Goal: Task Accomplishment & Management: Manage account settings

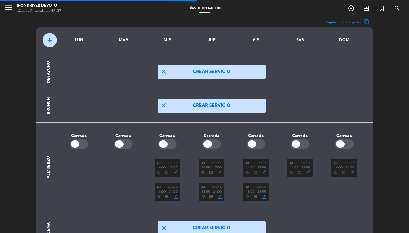
click at [9, 4] on icon "menu" at bounding box center [8, 7] width 9 height 9
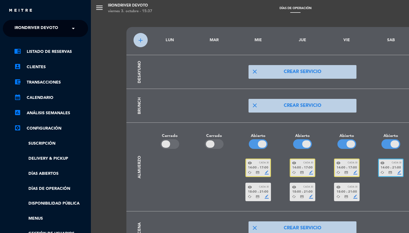
click at [150, 164] on div "menu Irondriver Devoto [DATE] 3. octubre - 15:37 Días de Operación add_circle_o…" at bounding box center [295, 116] width 409 height 233
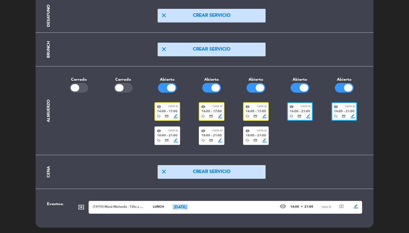
scroll to position [56, 0]
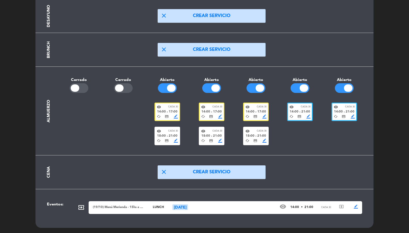
click at [120, 204] on div "(19/10) Menú Merienda - 15hs a 19hs lunch [DATE] visibility 14:00 • 21:00 Cada …" at bounding box center [226, 207] width 274 height 13
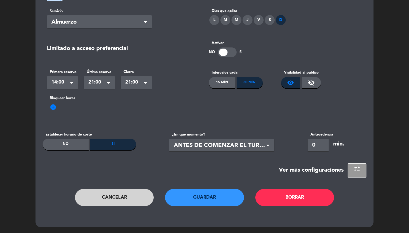
scroll to position [79, 0]
click at [53, 106] on span "add_circle" at bounding box center [53, 107] width 7 height 7
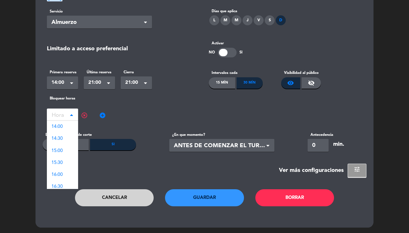
click at [68, 118] on input "text" at bounding box center [62, 116] width 31 height 10
click at [67, 127] on div "14:00" at bounding box center [62, 127] width 31 height 12
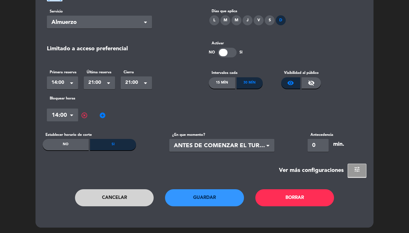
click at [102, 115] on span "add_circle" at bounding box center [102, 115] width 7 height 7
click at [110, 115] on input "text" at bounding box center [111, 116] width 31 height 10
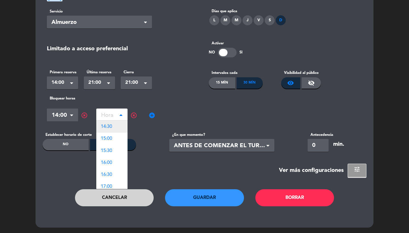
click at [113, 126] on div "14:30" at bounding box center [111, 127] width 31 height 12
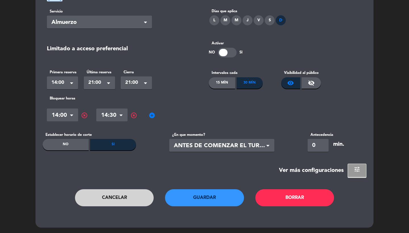
click at [153, 115] on span "add_circle" at bounding box center [152, 115] width 7 height 7
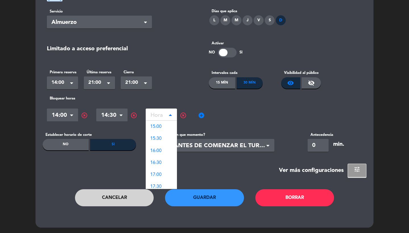
click at [152, 115] on input "text" at bounding box center [161, 116] width 31 height 10
drag, startPoint x: 152, startPoint y: 140, endPoint x: 183, endPoint y: 131, distance: 32.3
click at [152, 140] on span "15:30" at bounding box center [155, 138] width 11 height 5
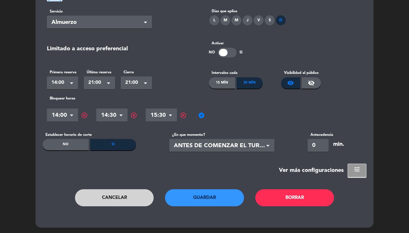
click at [203, 114] on span "add_circle" at bounding box center [201, 115] width 7 height 7
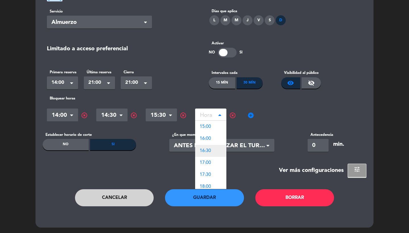
click at [212, 149] on div "16:30" at bounding box center [210, 151] width 31 height 12
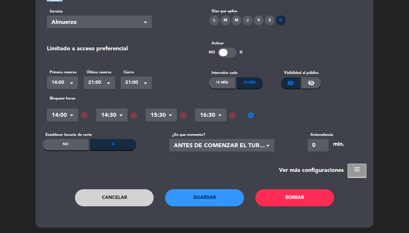
click at [250, 116] on span "add_circle" at bounding box center [251, 115] width 7 height 7
drag, startPoint x: 250, startPoint y: 116, endPoint x: 260, endPoint y: 116, distance: 10.2
click at [260, 116] on input "text" at bounding box center [260, 116] width 31 height 10
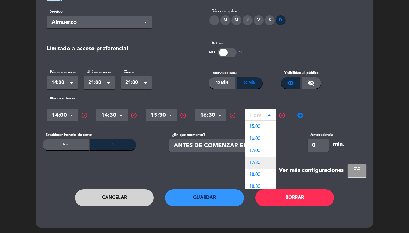
click at [262, 157] on div "17:30" at bounding box center [260, 163] width 31 height 12
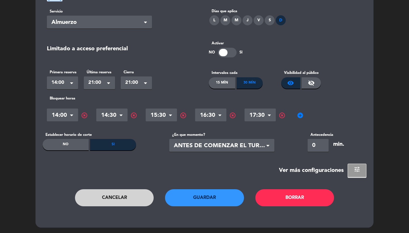
click at [298, 117] on span "add_circle" at bounding box center [300, 115] width 7 height 7
click at [302, 117] on input "text" at bounding box center [309, 116] width 31 height 10
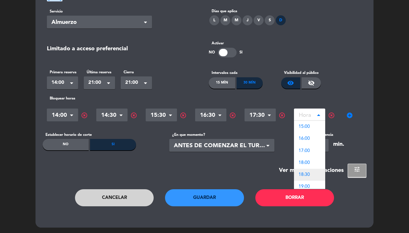
click at [316, 176] on div "18:30" at bounding box center [309, 175] width 31 height 12
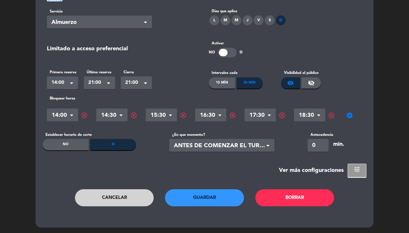
click at [352, 113] on span "add_circle" at bounding box center [350, 115] width 7 height 7
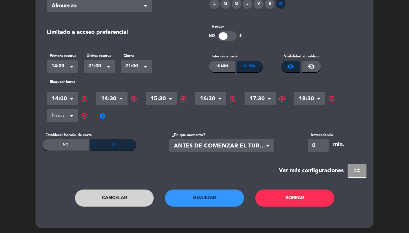
click at [67, 122] on div "Hora × 14:00 × highlight_off Hora × 14:30 × highlight_off Hora × 15:30 × highli…" at bounding box center [205, 107] width 316 height 34
click at [58, 114] on input "text" at bounding box center [62, 117] width 31 height 10
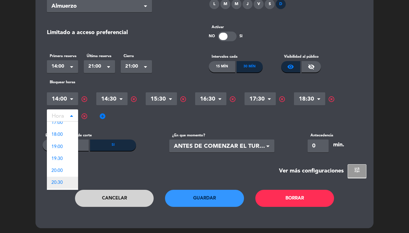
scroll to position [30, 0]
click at [63, 158] on span "19:30" at bounding box center [56, 157] width 11 height 5
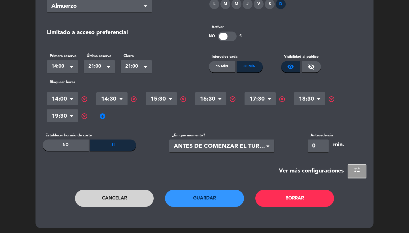
click at [100, 116] on span "add_circle" at bounding box center [102, 116] width 7 height 7
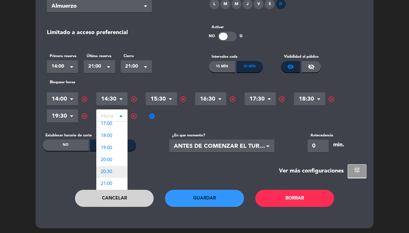
scroll to position [27, 0]
click at [109, 172] on span "20:30" at bounding box center [106, 172] width 11 height 5
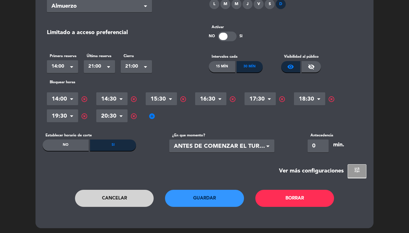
click at [199, 195] on button "Guardar" at bounding box center [204, 198] width 79 height 17
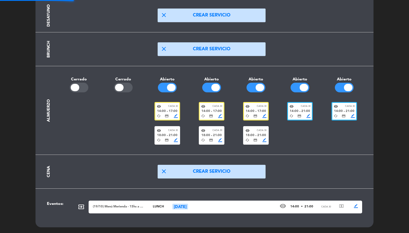
scroll to position [56, 0]
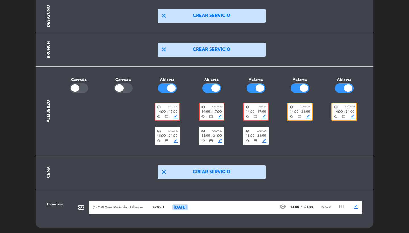
click at [255, 105] on div "visibility Cada 30" at bounding box center [256, 107] width 21 height 4
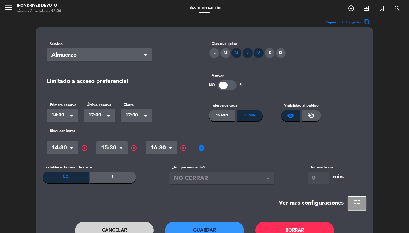
click at [136, 227] on button "Cancelar" at bounding box center [114, 230] width 79 height 17
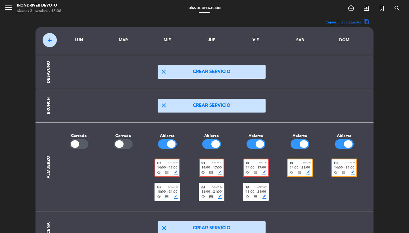
click at [341, 171] on div "cached credit_card border_color" at bounding box center [344, 173] width 21 height 4
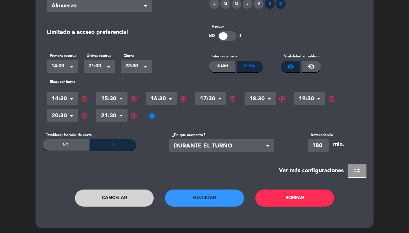
click at [358, 163] on section "Servicio Seleccionar × Almuerzo × Días que aplica L M M J V S D Limitado a acce…" at bounding box center [205, 83] width 324 height 190
click at [359, 176] on button "tune" at bounding box center [357, 171] width 19 height 14
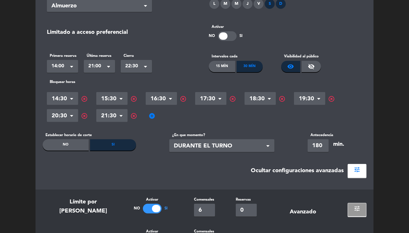
scroll to position [227, 0]
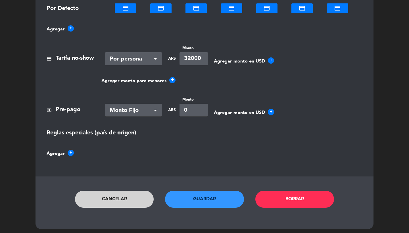
click at [117, 203] on button "Cancelar" at bounding box center [114, 199] width 79 height 17
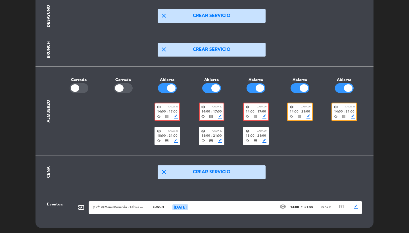
scroll to position [56, 0]
click at [127, 210] on div "(19/10) Menú Merienda - 15hs a 19hs lunch [DATE] visibility 14:00 • 21:00 Cada …" at bounding box center [226, 207] width 274 height 13
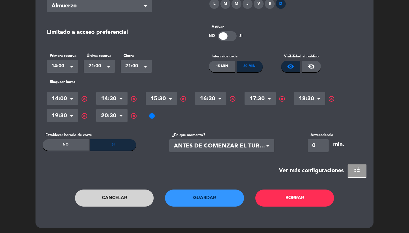
scroll to position [95, 0]
click at [310, 142] on input "0" at bounding box center [318, 146] width 21 height 13
type input "180"
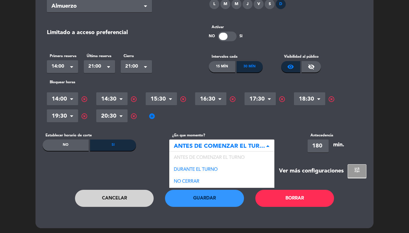
click at [243, 140] on div "Corte durante el turno × ANTES DE COMENZAR EL TURNO" at bounding box center [221, 146] width 105 height 13
click at [222, 171] on div "DURANTE EL TURNO" at bounding box center [221, 170] width 105 height 12
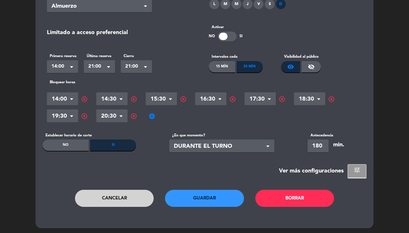
click at [223, 201] on button "Guardar" at bounding box center [204, 198] width 79 height 17
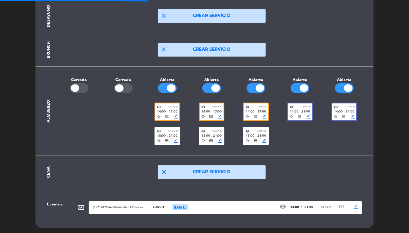
click at [347, 117] on div "cached credit_card border_color" at bounding box center [344, 117] width 21 height 4
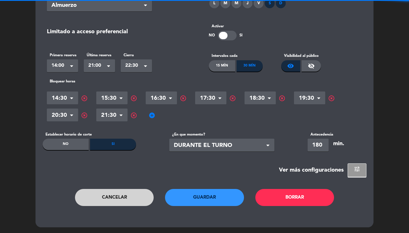
scroll to position [0, 0]
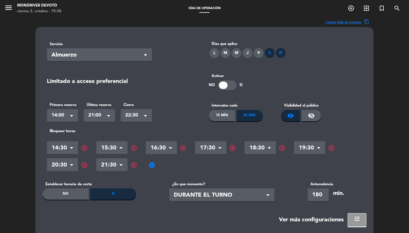
click at [358, 219] on span "tune" at bounding box center [357, 218] width 7 height 7
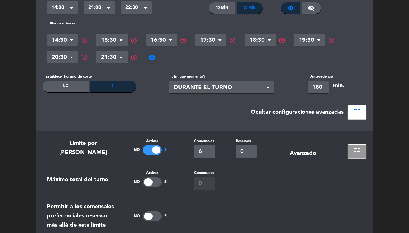
click at [356, 144] on div "tune" at bounding box center [353, 148] width 27 height 20
click at [358, 147] on span "tune" at bounding box center [357, 150] width 7 height 7
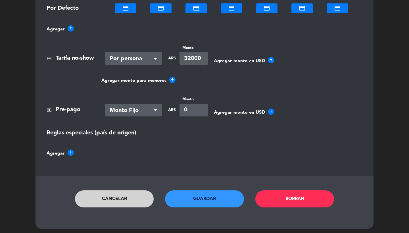
click at [109, 199] on button "Cancelar" at bounding box center [114, 198] width 79 height 17
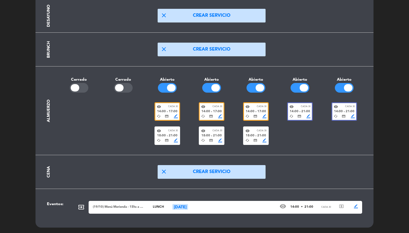
scroll to position [56, 0]
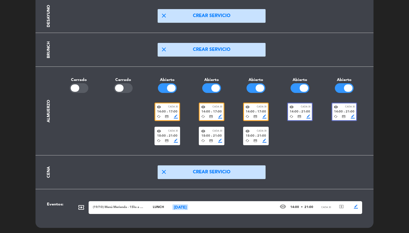
click at [122, 206] on div "(19/10) Menú Merienda - 15hs a 19hs" at bounding box center [118, 207] width 51 height 5
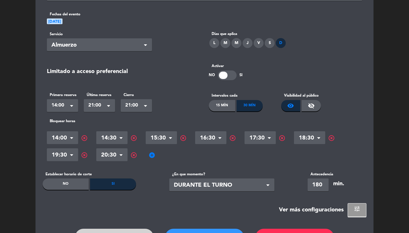
scroll to position [0, 0]
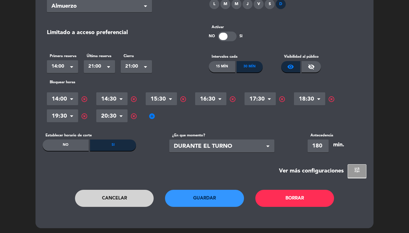
click at [347, 169] on div "Ver más configuraciones tune" at bounding box center [205, 171] width 324 height 14
click at [355, 170] on span "tune" at bounding box center [357, 170] width 7 height 7
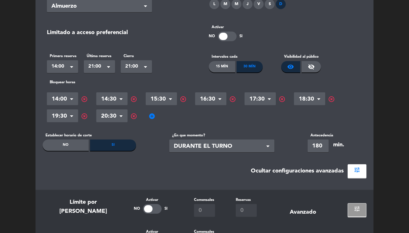
scroll to position [225, 0]
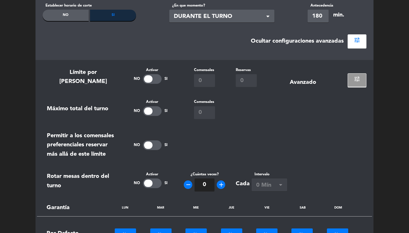
click at [156, 86] on section "Límite por horario Activar No Si Comensales 0 Reservas 0 Avanzado tune Máximo t…" at bounding box center [205, 231] width 338 height 342
click at [156, 75] on div at bounding box center [152, 79] width 19 height 10
click at [204, 80] on input "0" at bounding box center [204, 80] width 21 height 13
click at [153, 77] on div at bounding box center [156, 78] width 9 height 7
click at [150, 183] on div at bounding box center [148, 183] width 9 height 7
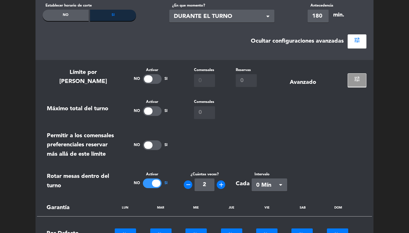
click at [222, 184] on icon "add" at bounding box center [221, 184] width 7 height 7
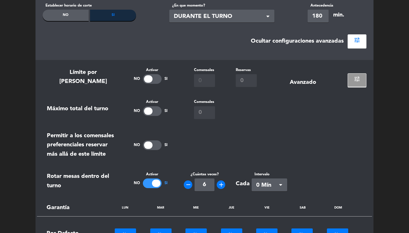
type input "7"
click at [256, 183] on div "Seleccionar × 0 Mín" at bounding box center [270, 185] width 36 height 13
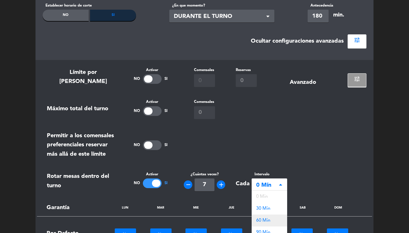
click at [270, 221] on span "60 Mín" at bounding box center [263, 220] width 14 height 5
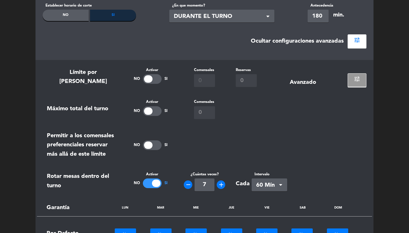
click at [282, 140] on div at bounding box center [272, 145] width 189 height 28
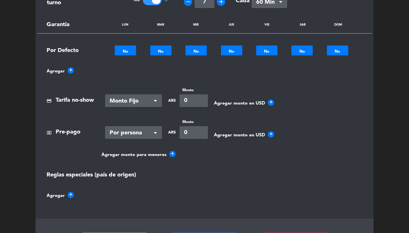
scroll to position [449, 0]
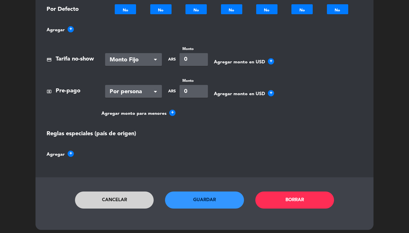
click at [222, 197] on button "Guardar" at bounding box center [204, 200] width 79 height 17
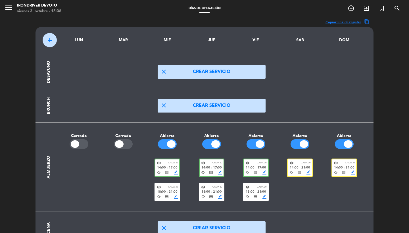
scroll to position [0, 0]
click at [9, 5] on icon "menu" at bounding box center [8, 7] width 9 height 9
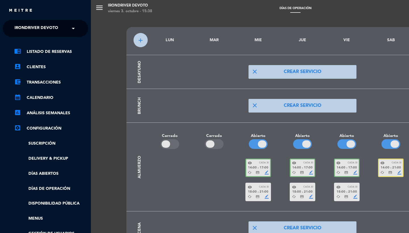
click at [38, 217] on link "Menus" at bounding box center [51, 218] width 74 height 7
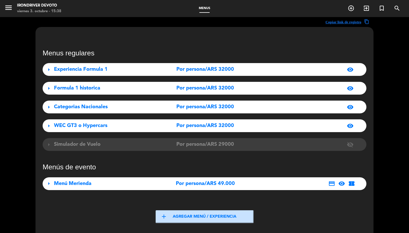
click at [101, 183] on div "Menú Merienda" at bounding box center [104, 184] width 101 height 8
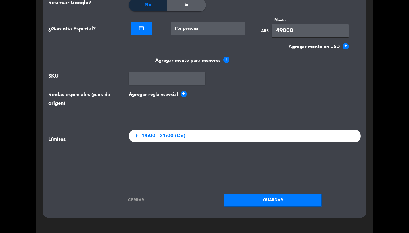
scroll to position [867, 0]
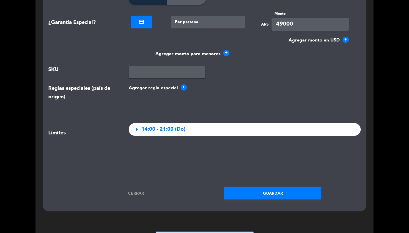
click at [155, 131] on div "arrow_right 14:00 - 21:00 (Do)" at bounding box center [245, 129] width 233 height 13
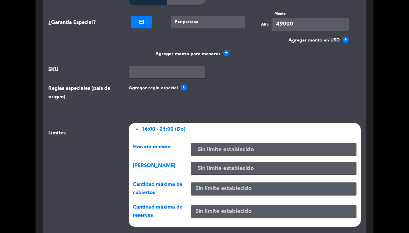
click at [202, 146] on input "text" at bounding box center [273, 149] width 161 height 9
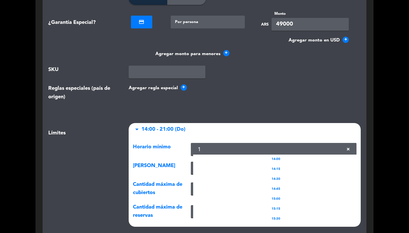
type input "15"
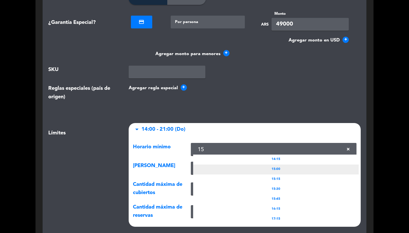
click at [258, 167] on div "15:00" at bounding box center [276, 170] width 166 height 10
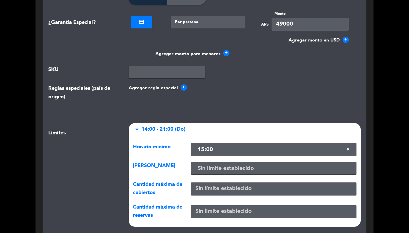
click at [205, 164] on input "text" at bounding box center [273, 168] width 161 height 9
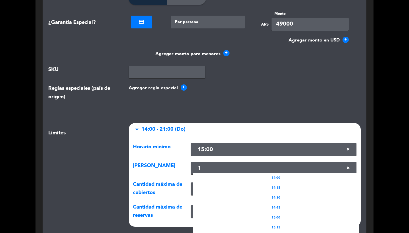
type input "19"
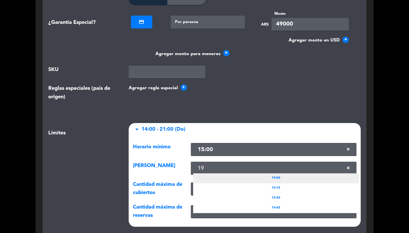
click at [223, 173] on div "19:00" at bounding box center [276, 178] width 166 height 10
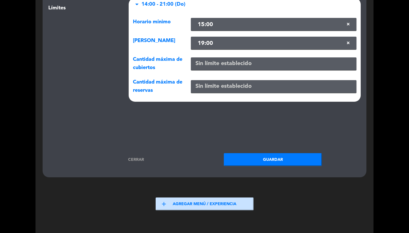
scroll to position [1010, 0]
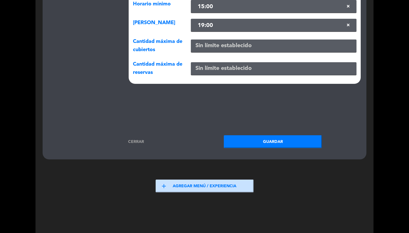
click at [254, 140] on button "Guardar" at bounding box center [273, 141] width 98 height 13
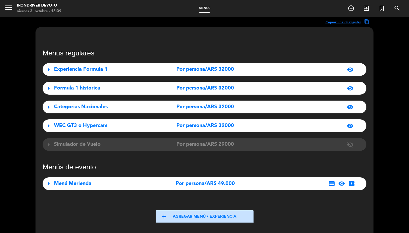
scroll to position [0, 0]
click at [126, 66] on div "Experiencia Formula 1" at bounding box center [104, 69] width 101 height 8
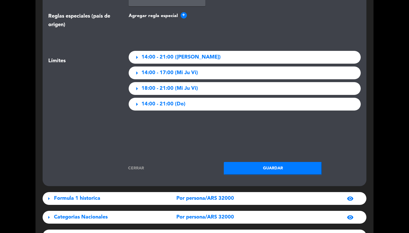
scroll to position [915, 0]
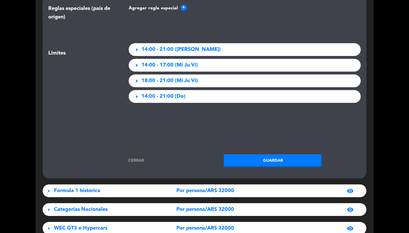
click at [167, 94] on span "14:00 - 21:00 (Do)" at bounding box center [164, 96] width 44 height 8
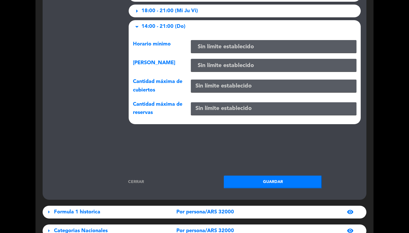
scroll to position [1013, 0]
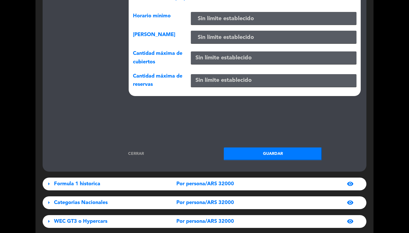
click at [211, 18] on input "text" at bounding box center [273, 18] width 161 height 9
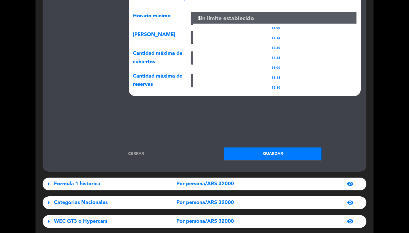
type input "19"
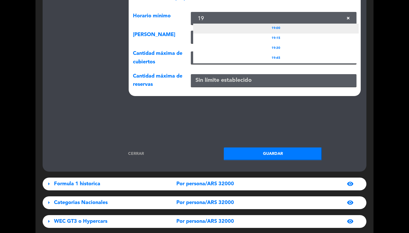
click at [240, 27] on div "19:00" at bounding box center [276, 29] width 166 height 10
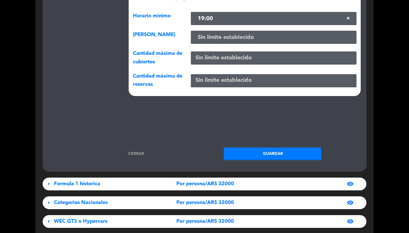
click at [249, 151] on button "Guardar" at bounding box center [273, 154] width 98 height 13
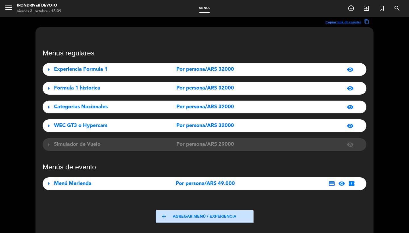
scroll to position [0, 0]
click at [101, 90] on div "Formula 1 historica" at bounding box center [104, 88] width 101 height 8
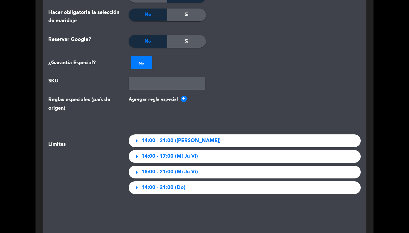
scroll to position [842, 0]
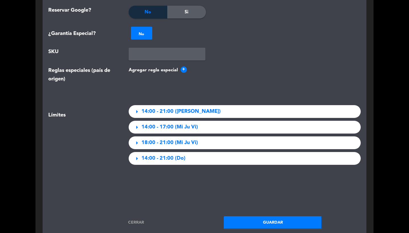
click at [158, 163] on div "arrow_right 14:00 - 21:00 (Do)" at bounding box center [245, 158] width 233 height 13
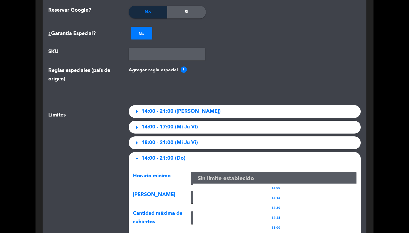
click at [203, 177] on input "text" at bounding box center [273, 178] width 161 height 9
type input "19"
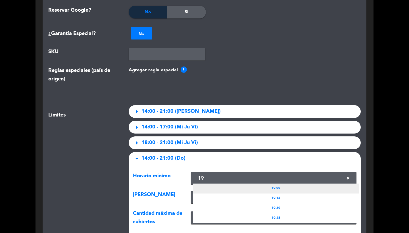
click at [236, 190] on div "19:00" at bounding box center [276, 189] width 166 height 10
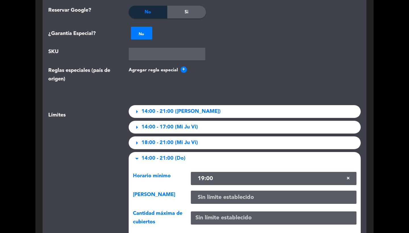
click at [119, 183] on div "Límites" at bounding box center [84, 182] width 80 height 154
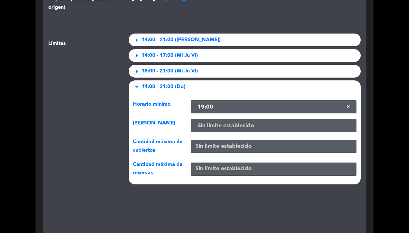
scroll to position [944, 0]
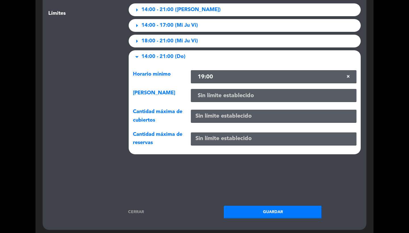
click at [258, 212] on button "Guardar" at bounding box center [273, 212] width 98 height 13
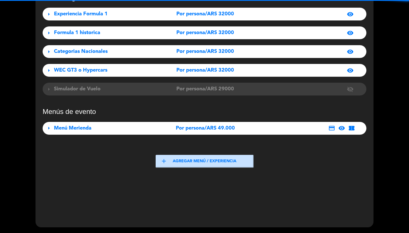
scroll to position [55, 0]
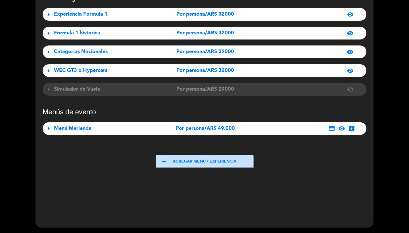
click at [133, 54] on div "Categorias Nacionales" at bounding box center [104, 52] width 101 height 8
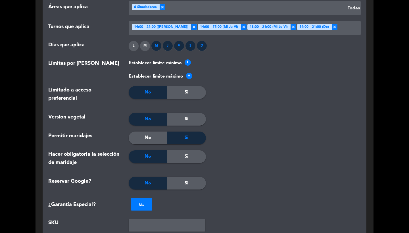
scroll to position [877, 0]
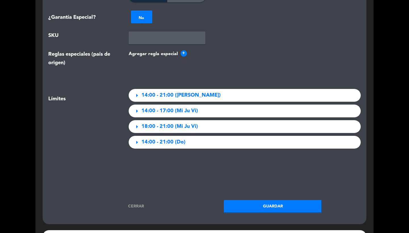
click at [162, 144] on span "14:00 - 21:00 (Do)" at bounding box center [164, 142] width 44 height 8
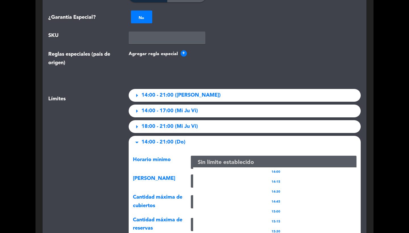
click at [212, 160] on input "text" at bounding box center [273, 162] width 161 height 9
type input "19"
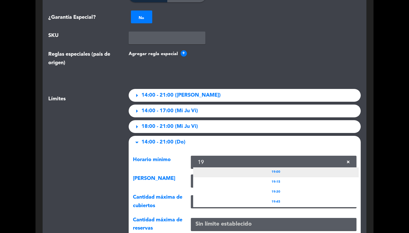
click at [245, 171] on div "19:00" at bounding box center [276, 172] width 166 height 10
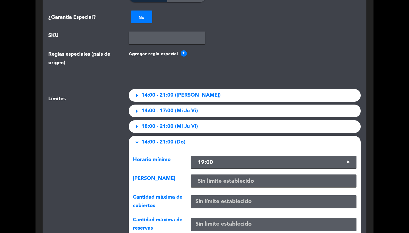
click at [98, 173] on div "Límites" at bounding box center [84, 166] width 80 height 154
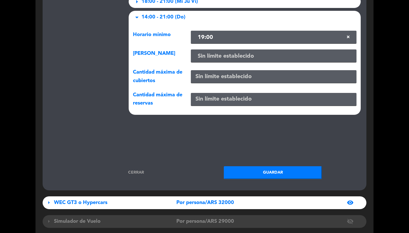
scroll to position [1021, 0]
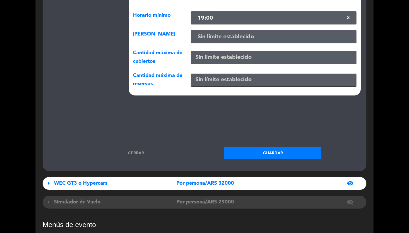
click at [254, 155] on button "Guardar" at bounding box center [273, 153] width 98 height 13
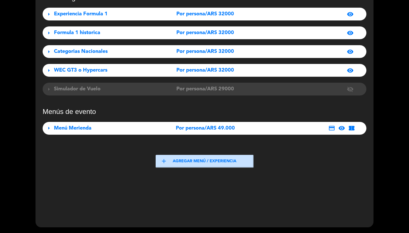
scroll to position [55, 0]
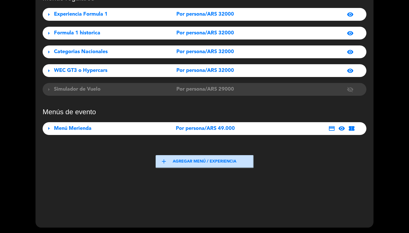
click at [126, 66] on div "arrow_right WEC GT3 o Hypercars Por persona/ARS 32000 visibility" at bounding box center [205, 70] width 324 height 13
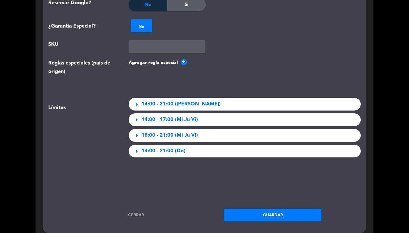
scroll to position [915, 0]
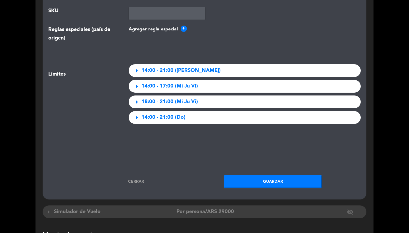
click at [160, 117] on span "14:00 - 21:00 (Do)" at bounding box center [164, 117] width 44 height 8
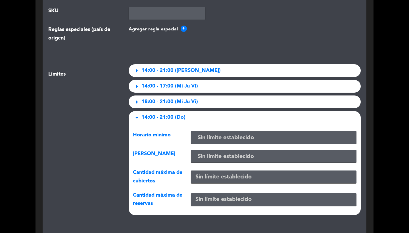
click at [204, 139] on input "text" at bounding box center [273, 137] width 161 height 9
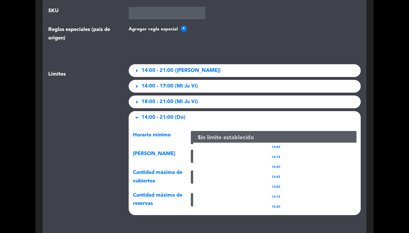
type input "19"
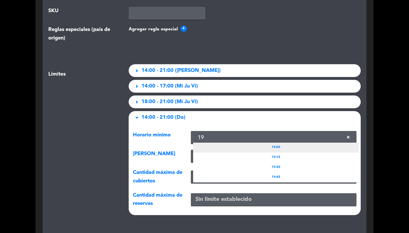
click at [225, 146] on div "19:00" at bounding box center [276, 148] width 166 height 10
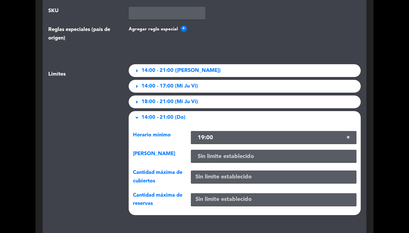
scroll to position [1100, 0]
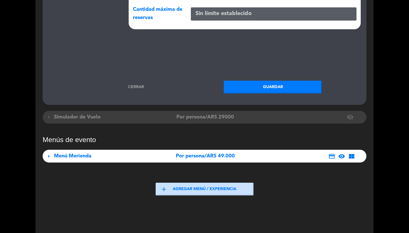
click at [282, 81] on button "Guardar" at bounding box center [273, 87] width 98 height 13
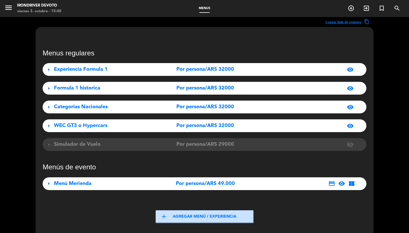
scroll to position [0, 0]
